Goal: Information Seeking & Learning: Check status

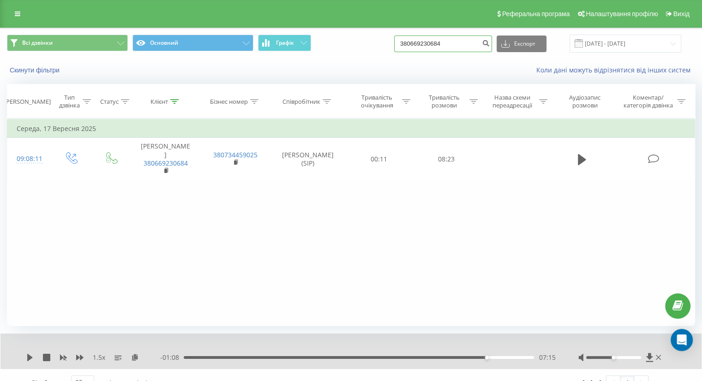
drag, startPoint x: 388, startPoint y: 49, endPoint x: 375, endPoint y: 48, distance: 12.5
click at [373, 50] on div "Всі дзвінки Основний Графік 380669230684 Експорт .csv .xls .xlsx [DATE] - [DATE]" at bounding box center [351, 44] width 688 height 18
paste input "380982546318"
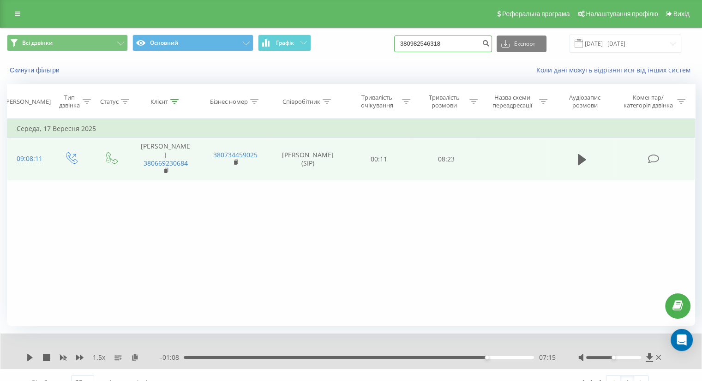
type input "380982546318"
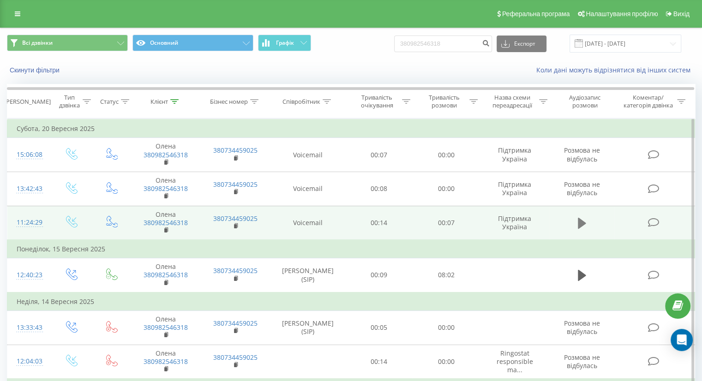
click at [576, 224] on button at bounding box center [582, 224] width 14 height 14
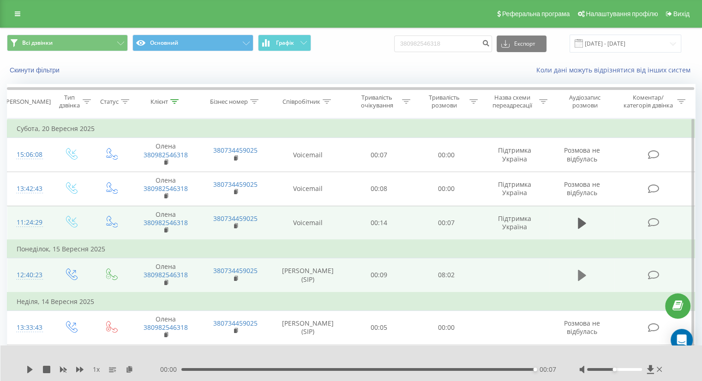
click at [578, 276] on icon at bounding box center [582, 275] width 8 height 11
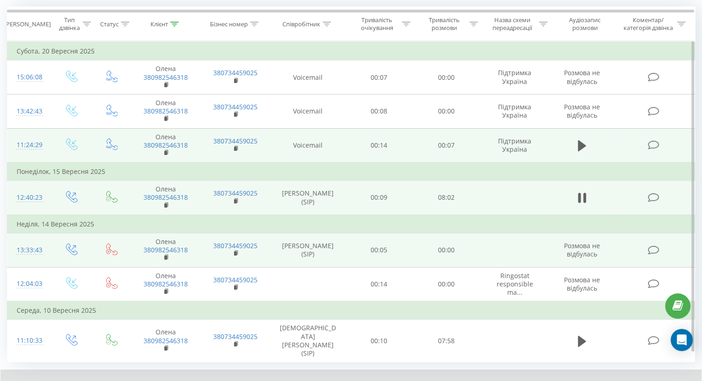
scroll to position [83, 0]
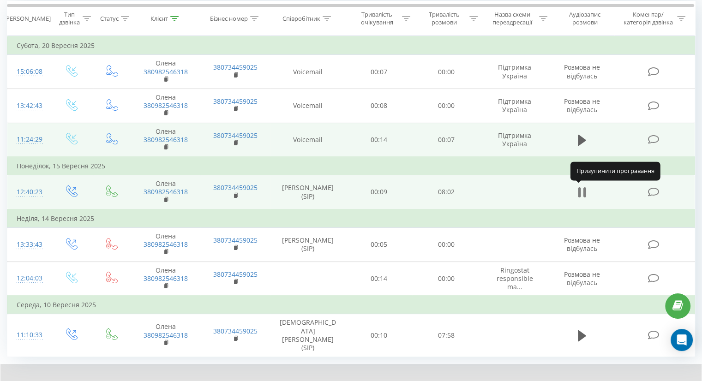
click at [581, 187] on icon at bounding box center [582, 192] width 8 height 13
